Goal: Task Accomplishment & Management: Manage account settings

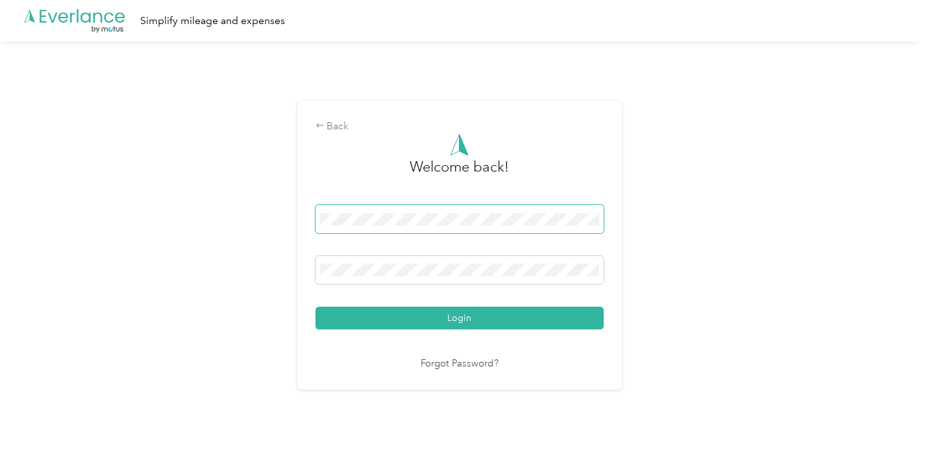
click at [395, 205] on span at bounding box center [460, 219] width 288 height 29
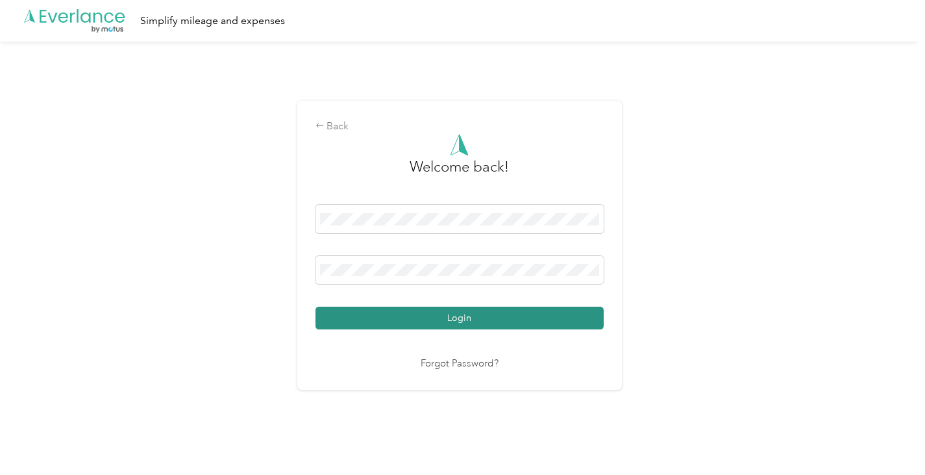
click at [469, 321] on button "Login" at bounding box center [460, 318] width 288 height 23
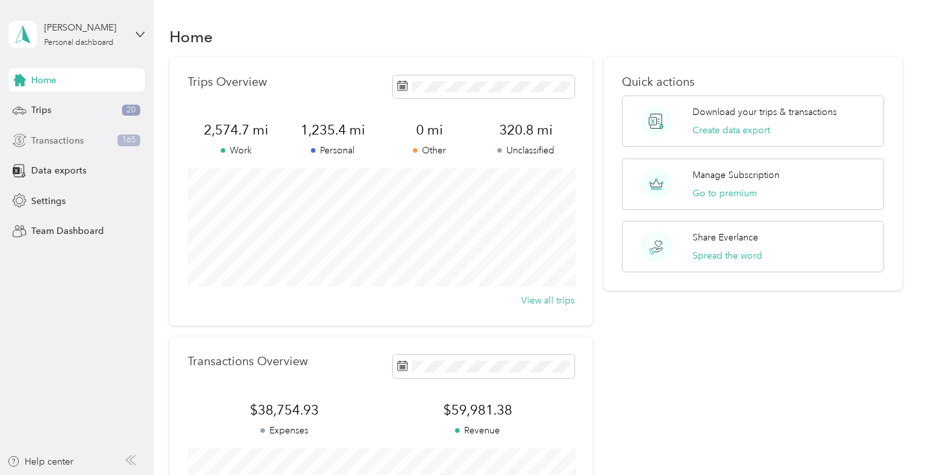
click at [69, 139] on span "Transactions" at bounding box center [57, 141] width 53 height 14
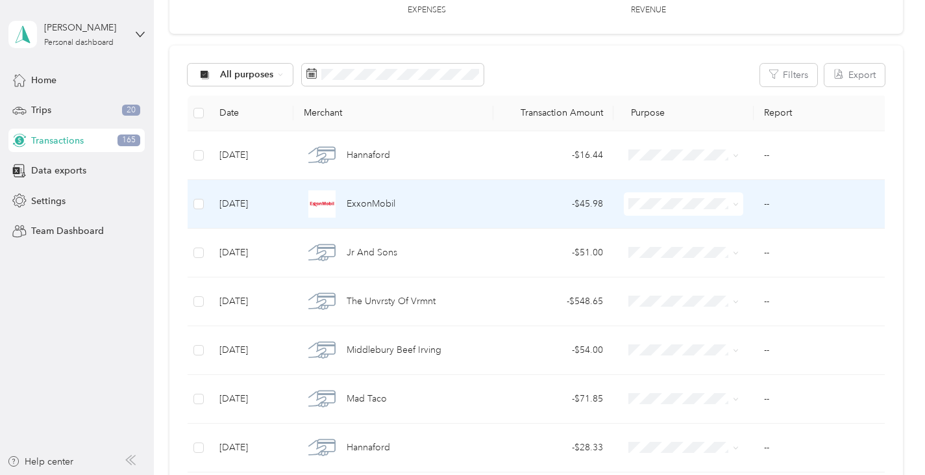
scroll to position [123, 0]
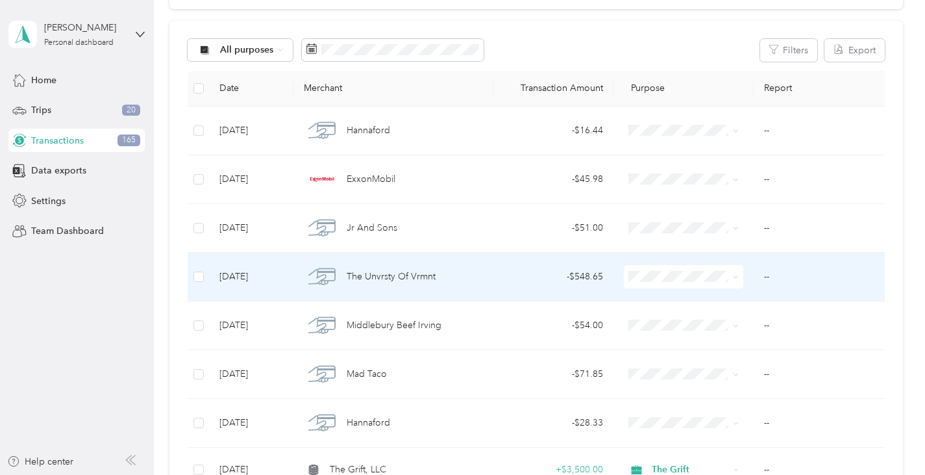
click at [769, 275] on td "--" at bounding box center [821, 277] width 134 height 49
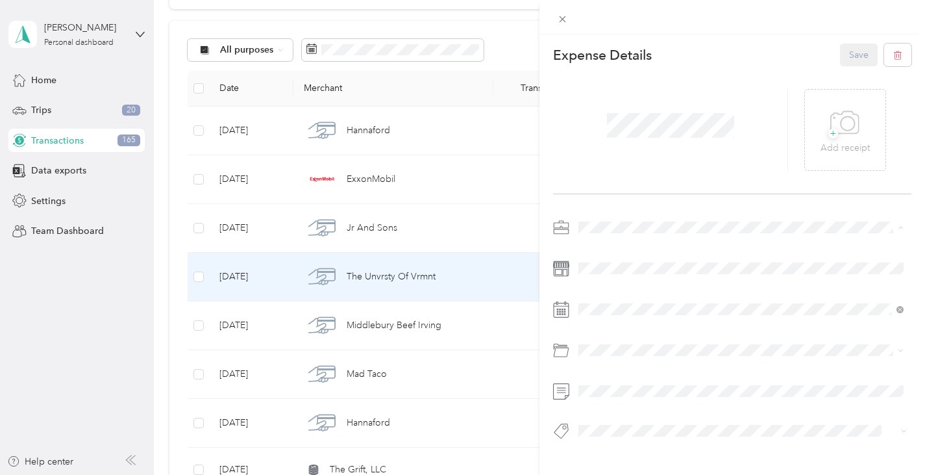
click at [606, 269] on span "Personal" at bounding box center [600, 273] width 34 height 11
click at [629, 176] on div "Default categories" at bounding box center [741, 175] width 316 height 14
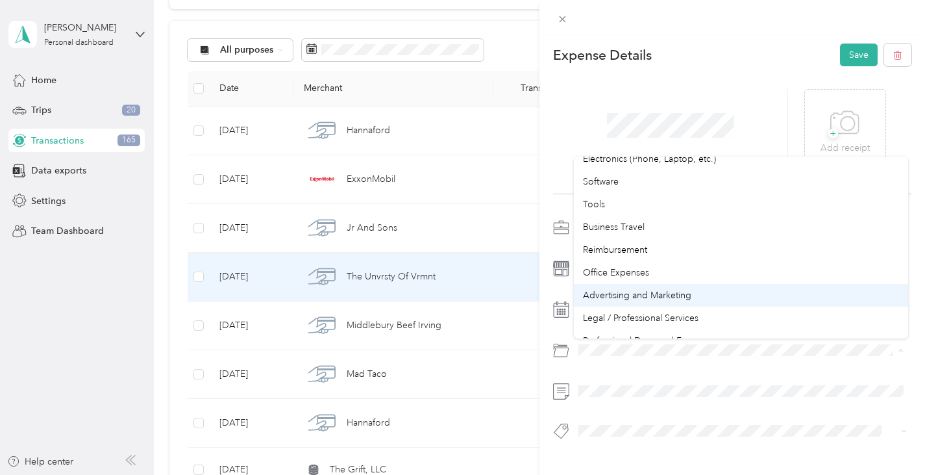
scroll to position [316, 0]
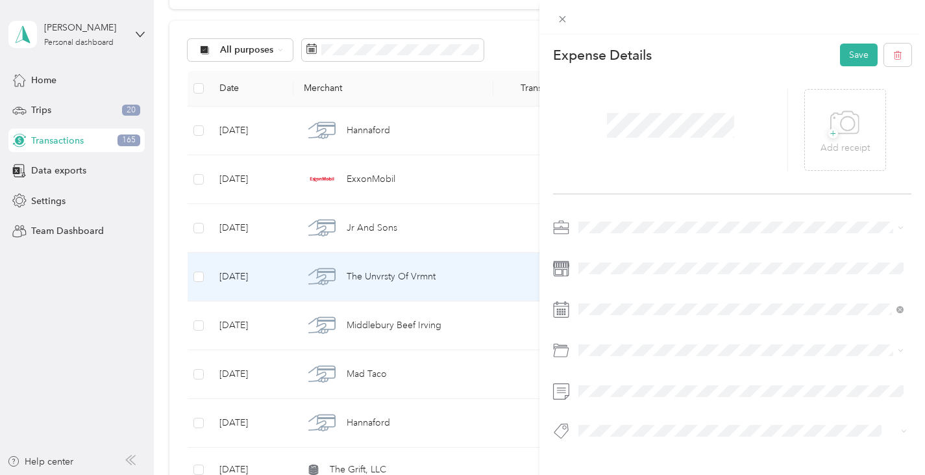
click at [631, 294] on div "Legal / Professional Services" at bounding box center [741, 291] width 316 height 14
click at [854, 62] on button "Save" at bounding box center [859, 55] width 38 height 23
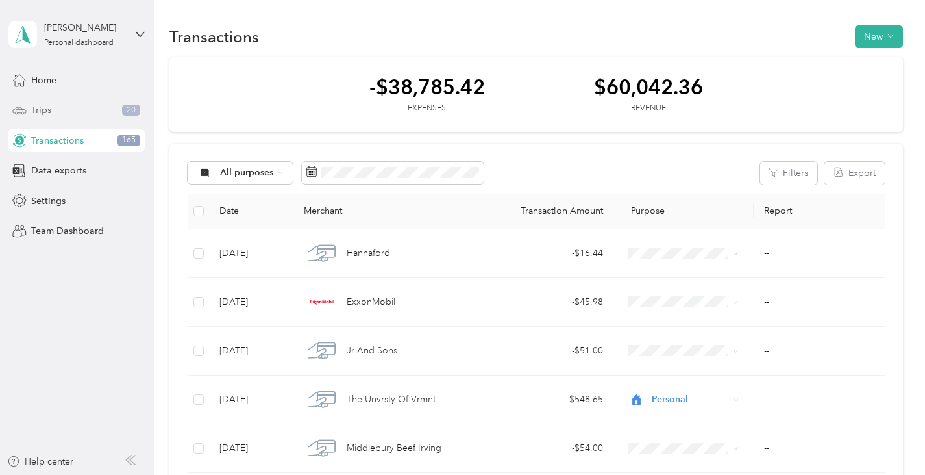
click at [49, 110] on span "Trips" at bounding box center [41, 110] width 20 height 14
